Goal: Task Accomplishment & Management: Use online tool/utility

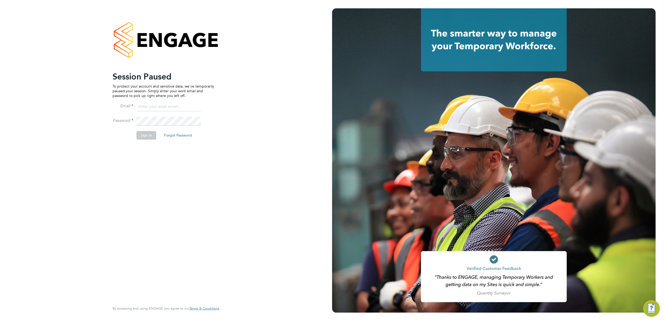
type input "billy.McNamara@regensolutions.co.uk"
click at [146, 138] on button "Sign In" at bounding box center [146, 135] width 20 height 8
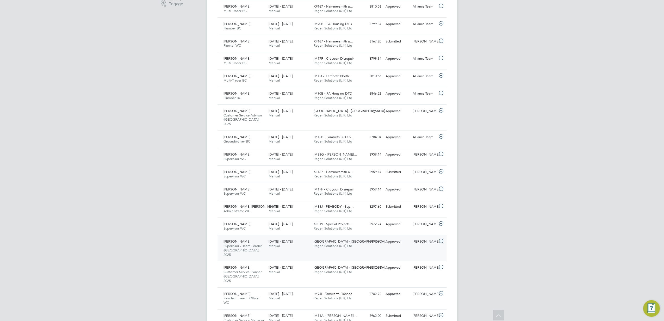
click at [302, 240] on div "[DATE] - [DATE] Manual" at bounding box center [288, 243] width 45 height 13
click at [428, 288] on link "View Details" at bounding box center [427, 290] width 19 height 4
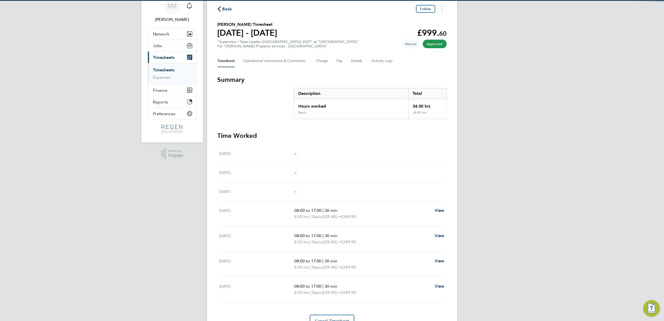
scroll to position [35, 0]
